Goal: Task Accomplishment & Management: Manage account settings

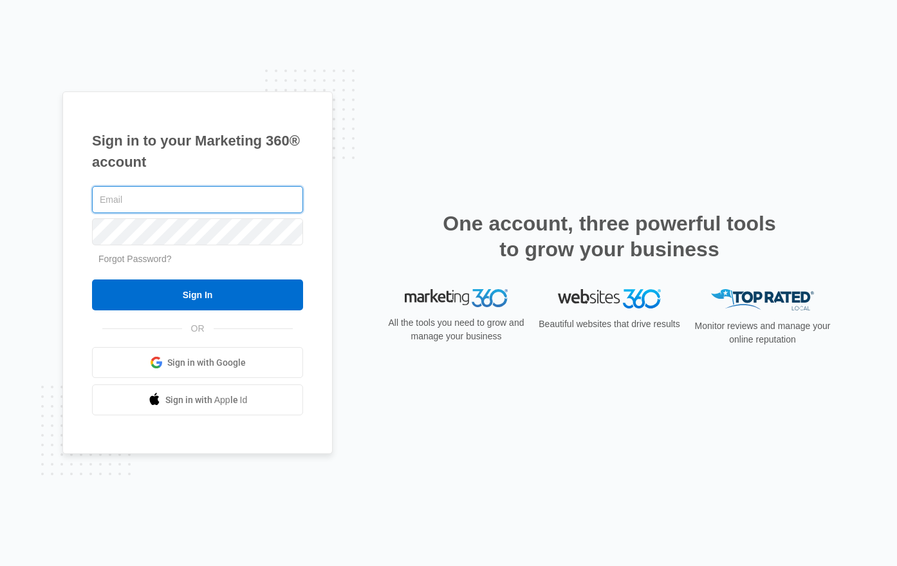
type input "[PERSON_NAME][EMAIL_ADDRESS][PERSON_NAME][DOMAIN_NAME]"
click at [92, 279] on input "Sign In" at bounding box center [197, 294] width 211 height 31
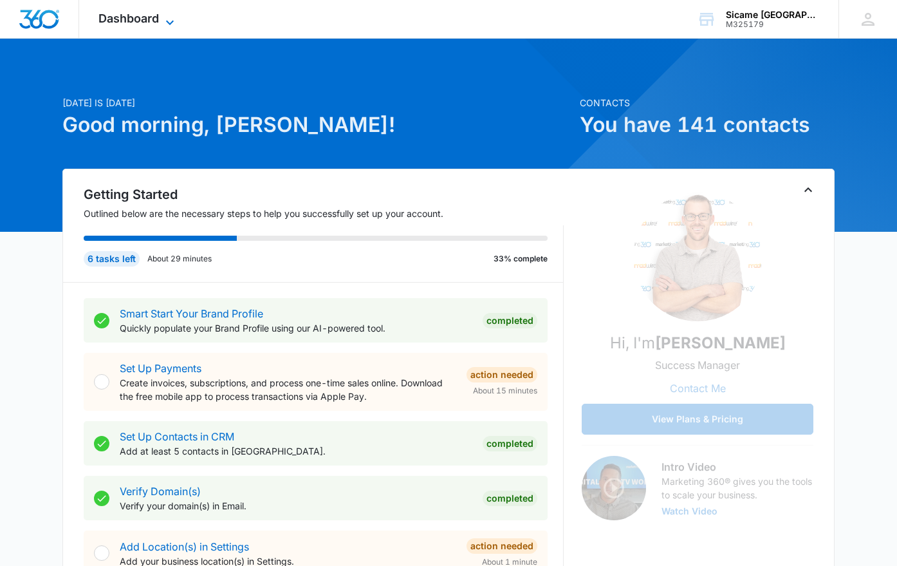
click at [129, 20] on span "Dashboard" at bounding box center [128, 19] width 60 height 14
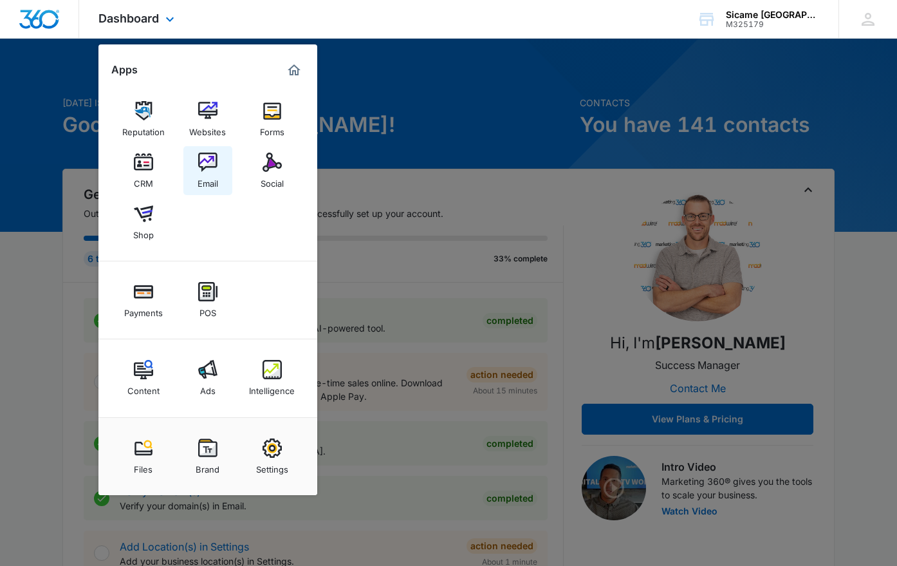
click at [206, 171] on img at bounding box center [207, 162] width 19 height 19
